Goal: Check status: Check status

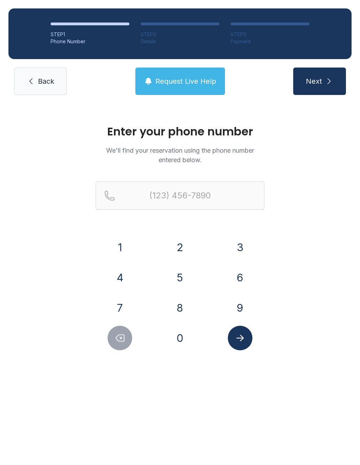
click at [184, 281] on button "5" at bounding box center [180, 277] width 25 height 25
click at [126, 305] on button "7" at bounding box center [120, 307] width 25 height 25
click at [181, 337] on button "0" at bounding box center [180, 337] width 25 height 25
click at [236, 250] on button "3" at bounding box center [240, 247] width 25 height 25
click at [239, 312] on button "9" at bounding box center [240, 307] width 25 height 25
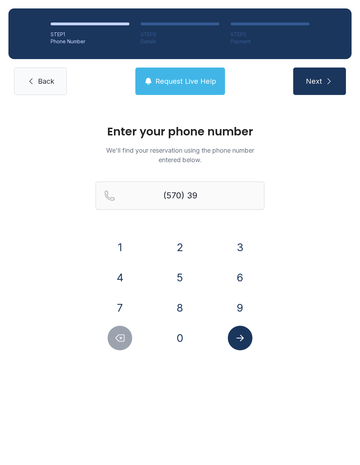
click at [119, 277] on button "4" at bounding box center [120, 277] width 25 height 25
click at [244, 243] on button "3" at bounding box center [240, 247] width 25 height 25
click at [235, 311] on button "9" at bounding box center [240, 307] width 25 height 25
click at [171, 243] on button "2" at bounding box center [180, 247] width 25 height 25
click at [123, 252] on button "1" at bounding box center [120, 247] width 25 height 25
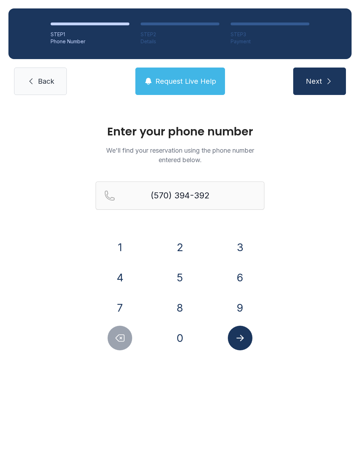
type input "[PHONE_NUMBER]"
click at [245, 338] on button "Submit lookup form" at bounding box center [240, 337] width 25 height 25
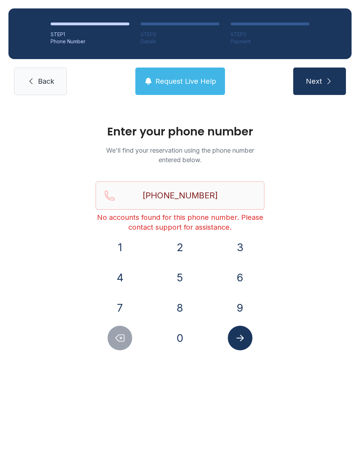
click at [247, 337] on button "Submit lookup form" at bounding box center [240, 337] width 25 height 25
click at [245, 344] on button "Submit lookup form" at bounding box center [240, 337] width 25 height 25
click at [198, 83] on span "Request Live Help" at bounding box center [185, 81] width 61 height 10
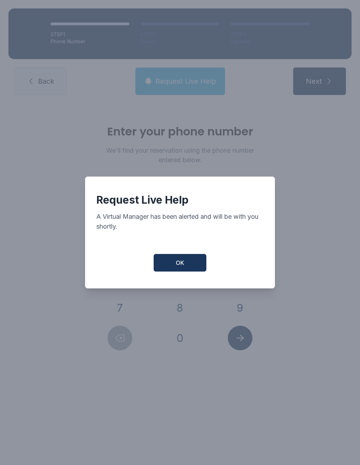
click at [191, 270] on button "OK" at bounding box center [180, 263] width 53 height 18
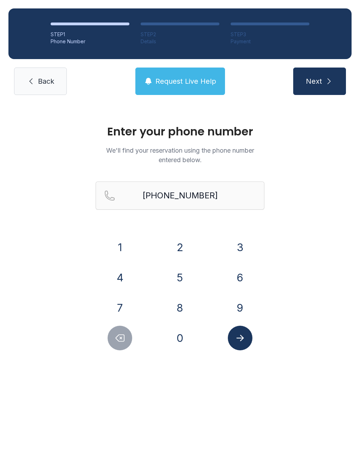
click at [56, 78] on link "Back" at bounding box center [40, 80] width 53 height 27
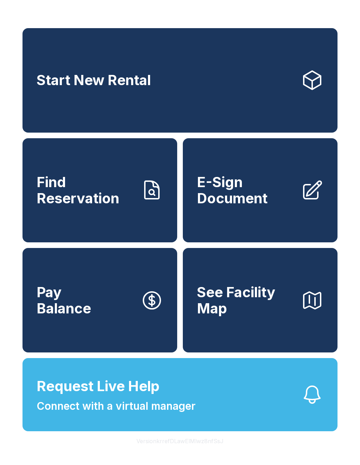
click at [123, 241] on link "Find Reservation" at bounding box center [99, 190] width 155 height 104
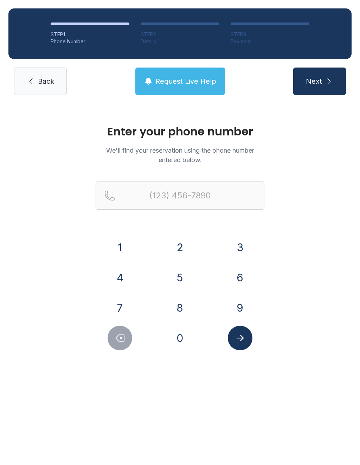
click at [184, 282] on button "5" at bounding box center [180, 277] width 25 height 25
click at [123, 302] on button "7" at bounding box center [120, 307] width 25 height 25
click at [180, 343] on button "0" at bounding box center [180, 337] width 25 height 25
click at [244, 251] on button "3" at bounding box center [240, 247] width 25 height 25
click at [240, 306] on button "9" at bounding box center [240, 307] width 25 height 25
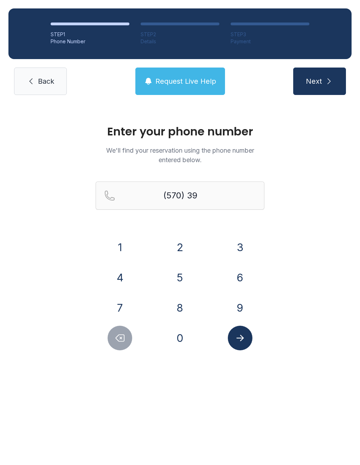
click at [125, 277] on button "4" at bounding box center [120, 277] width 25 height 25
click at [240, 251] on button "3" at bounding box center [240, 247] width 25 height 25
click at [238, 306] on button "9" at bounding box center [240, 307] width 25 height 25
click at [176, 252] on button "2" at bounding box center [180, 247] width 25 height 25
click at [126, 257] on button "1" at bounding box center [120, 247] width 25 height 25
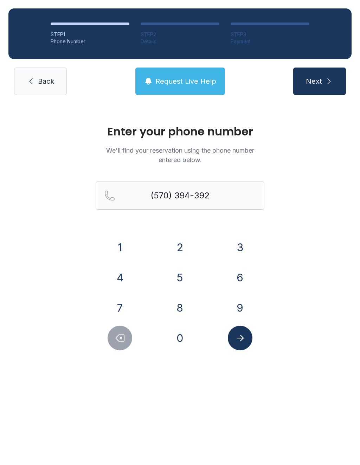
type input "[PHONE_NUMBER]"
click at [243, 342] on icon "Submit lookup form" at bounding box center [240, 337] width 11 height 11
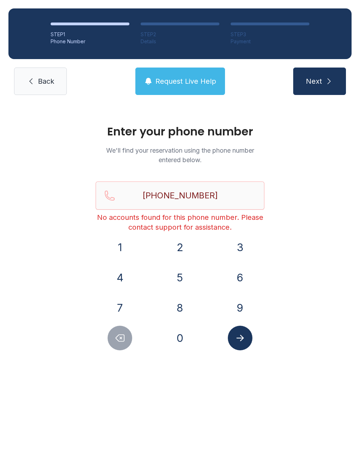
click at [204, 92] on button "Request Live Help" at bounding box center [180, 80] width 90 height 27
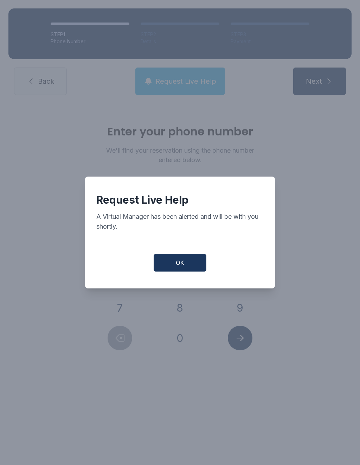
click at [188, 271] on button "OK" at bounding box center [180, 263] width 53 height 18
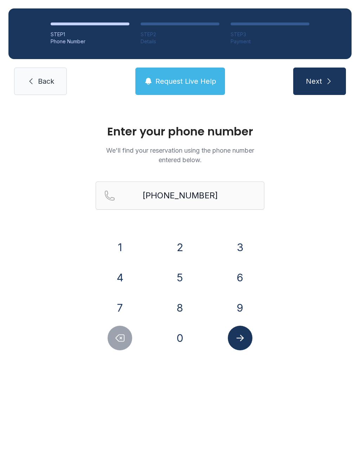
click at [193, 77] on span "Request Live Help" at bounding box center [185, 81] width 61 height 10
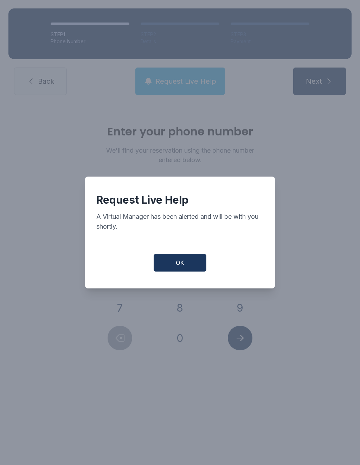
click at [194, 270] on button "OK" at bounding box center [180, 263] width 53 height 18
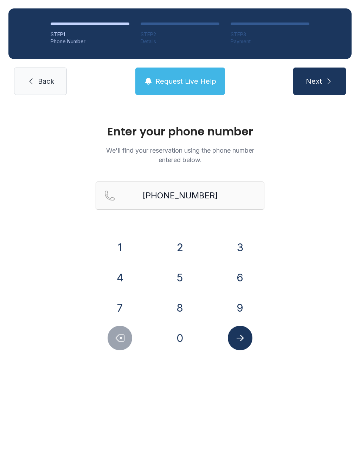
click at [52, 94] on link "Back" at bounding box center [40, 80] width 53 height 27
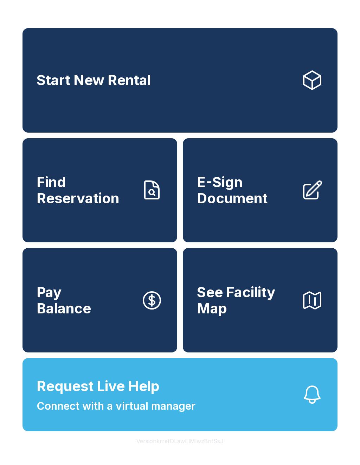
click at [113, 216] on link "Find Reservation" at bounding box center [99, 190] width 155 height 104
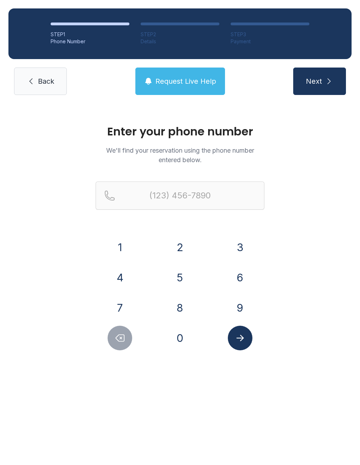
click at [176, 277] on button "5" at bounding box center [180, 277] width 25 height 25
click at [130, 298] on div "7" at bounding box center [120, 307] width 49 height 25
click at [180, 328] on button "0" at bounding box center [180, 337] width 25 height 25
click at [122, 343] on button "Delete number" at bounding box center [120, 337] width 25 height 25
click at [126, 312] on button "7" at bounding box center [120, 307] width 25 height 25
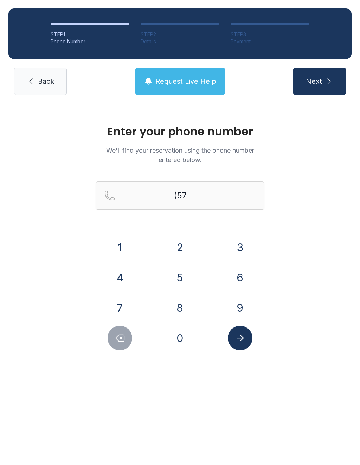
click at [180, 337] on button "0" at bounding box center [180, 337] width 25 height 25
click at [242, 240] on button "3" at bounding box center [240, 247] width 25 height 25
click at [238, 301] on button "9" at bounding box center [240, 307] width 25 height 25
click at [116, 275] on button "4" at bounding box center [120, 277] width 25 height 25
click at [236, 244] on button "3" at bounding box center [240, 247] width 25 height 25
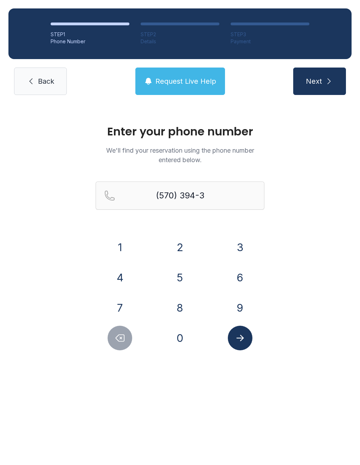
click at [235, 303] on button "9" at bounding box center [240, 307] width 25 height 25
click at [176, 241] on button "2" at bounding box center [180, 247] width 25 height 25
click at [117, 248] on button "1" at bounding box center [120, 247] width 25 height 25
click at [232, 326] on div at bounding box center [239, 337] width 49 height 25
click at [241, 333] on icon "Submit lookup form" at bounding box center [240, 337] width 11 height 11
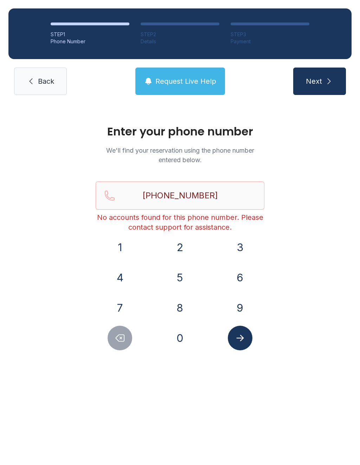
click at [236, 332] on button "Submit lookup form" at bounding box center [240, 337] width 25 height 25
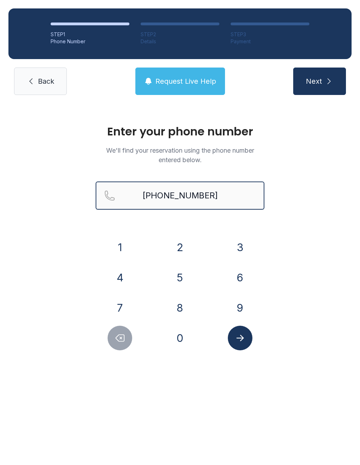
type input "[PHONE_NUMBER]"
click at [319, 81] on button "Next" at bounding box center [319, 80] width 53 height 27
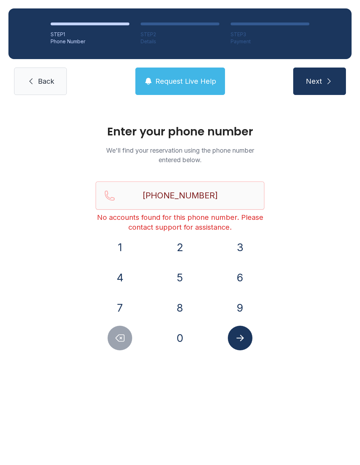
click at [321, 78] on span "Next" at bounding box center [314, 81] width 16 height 10
click at [221, 195] on input "[PHONE_NUMBER]" at bounding box center [180, 195] width 169 height 28
click at [196, 84] on span "Request Live Help" at bounding box center [185, 81] width 61 height 10
